Goal: Transaction & Acquisition: Purchase product/service

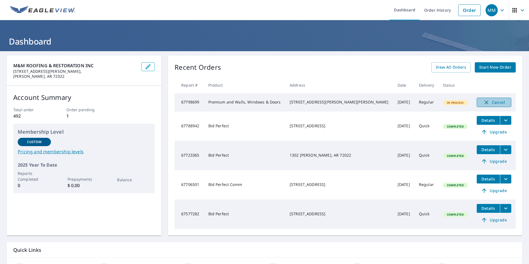
click at [483, 103] on span "Cancel" at bounding box center [494, 102] width 23 height 7
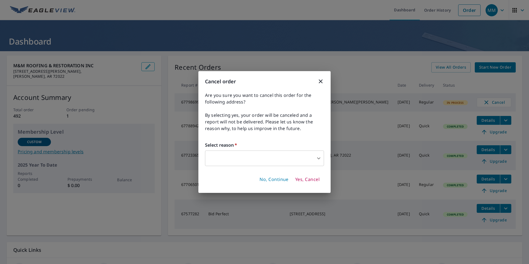
click at [319, 159] on body "MM MM Dashboard Order History Order MM Dashboard M&M ROOFING & RESTORATION INC …" at bounding box center [264, 132] width 529 height 264
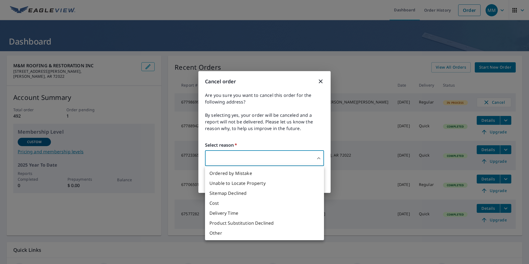
click at [276, 173] on li "Ordered by Mistake" at bounding box center [264, 173] width 119 height 10
type input "30"
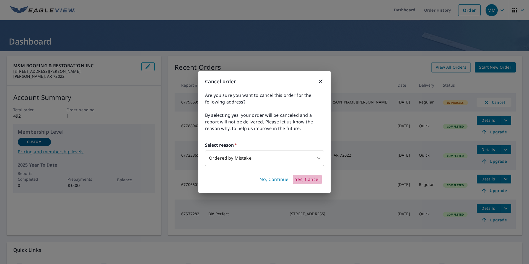
click at [310, 179] on span "Yes, Cancel" at bounding box center [307, 180] width 24 height 6
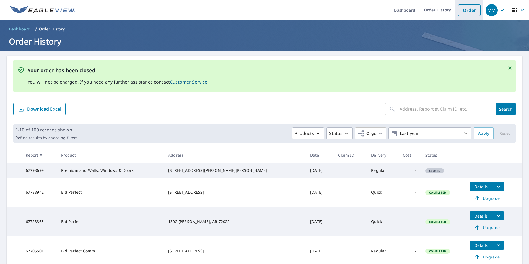
click at [462, 10] on link "Order" at bounding box center [469, 10] width 22 height 12
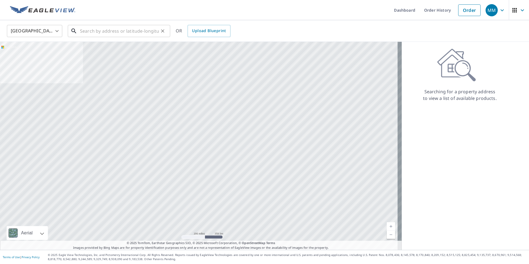
click at [154, 31] on input "text" at bounding box center [119, 30] width 79 height 15
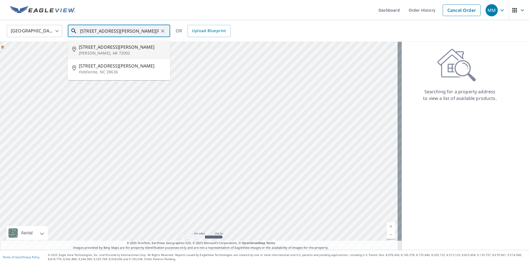
click at [117, 47] on span "[STREET_ADDRESS][PERSON_NAME]" at bounding box center [122, 47] width 87 height 7
type input "[STREET_ADDRESS][PERSON_NAME][PERSON_NAME]"
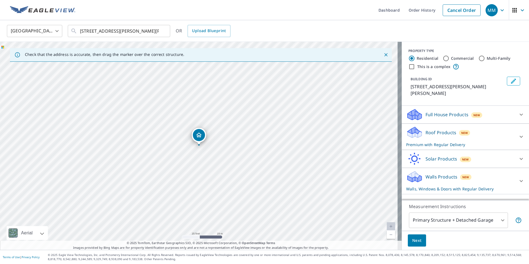
click at [515, 130] on div at bounding box center [521, 136] width 13 height 13
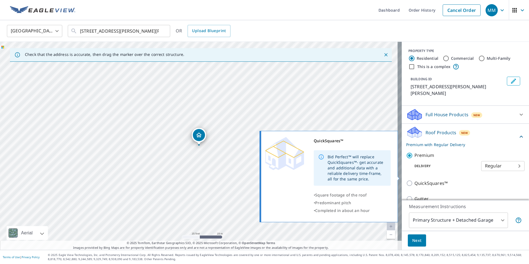
click at [406, 180] on input "QuickSquares™" at bounding box center [410, 183] width 8 height 7
checkbox input "true"
checkbox input "false"
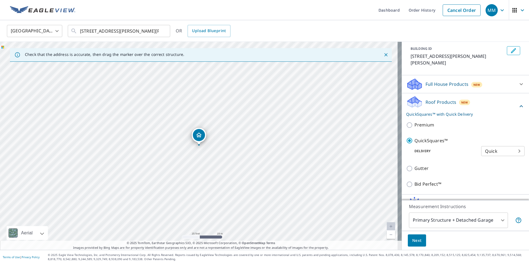
scroll to position [54, 0]
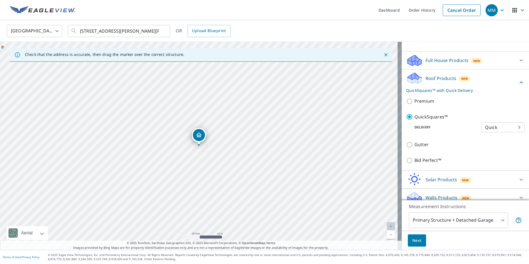
click at [412, 242] on span "Next" at bounding box center [416, 240] width 9 height 7
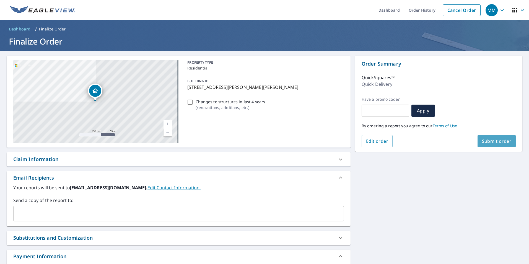
click at [487, 140] on span "Submit order" at bounding box center [497, 141] width 30 height 6
checkbox input "true"
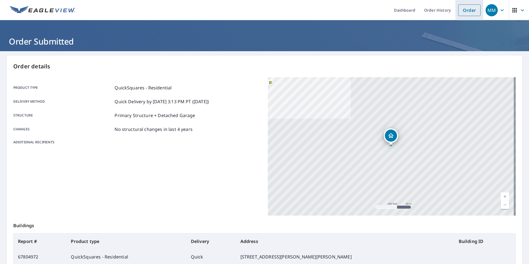
click at [466, 13] on link "Order" at bounding box center [469, 10] width 22 height 12
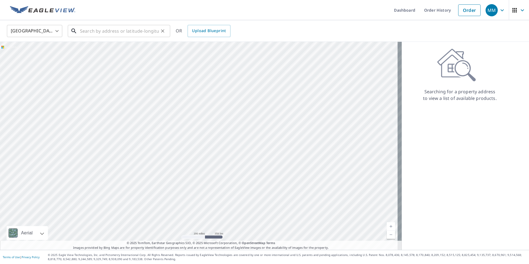
click at [136, 31] on input "text" at bounding box center [119, 30] width 79 height 15
click at [143, 31] on input "text" at bounding box center [119, 30] width 79 height 15
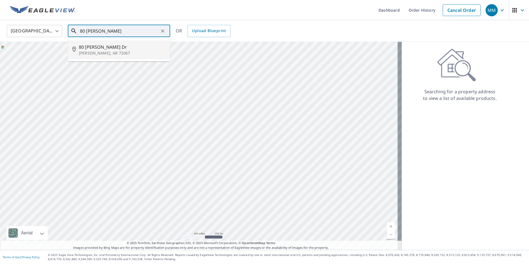
click at [120, 51] on p "[PERSON_NAME], AR 72067" at bounding box center [122, 53] width 87 height 6
type input "[STREET_ADDRESS][PERSON_NAME][PERSON_NAME]"
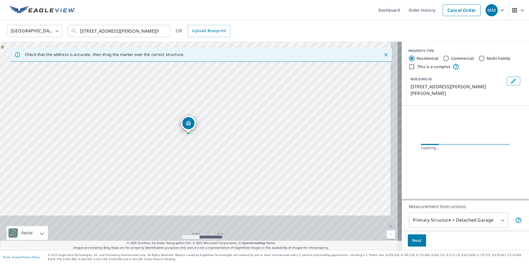
drag, startPoint x: 227, startPoint y: 143, endPoint x: 219, endPoint y: 112, distance: 31.6
click at [219, 112] on div "[STREET_ADDRESS][PERSON_NAME][PERSON_NAME]" at bounding box center [201, 146] width 402 height 208
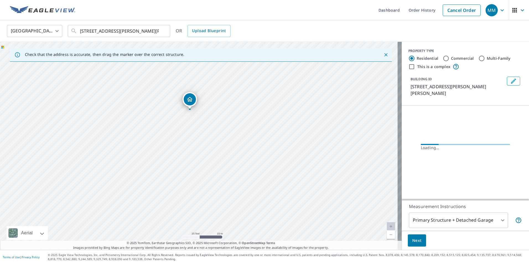
drag, startPoint x: 226, startPoint y: 143, endPoint x: 217, endPoint y: 107, distance: 37.2
click at [217, 107] on div "[STREET_ADDRESS][PERSON_NAME][PERSON_NAME]" at bounding box center [201, 146] width 402 height 208
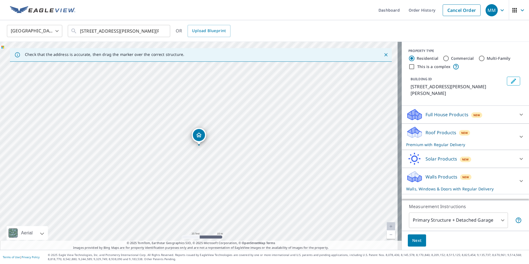
click at [518, 133] on icon at bounding box center [521, 136] width 7 height 7
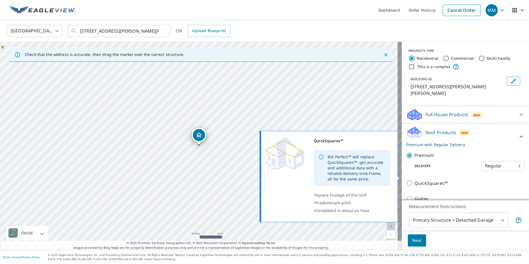
click at [406, 180] on input "QuickSquares™" at bounding box center [410, 183] width 8 height 7
checkbox input "true"
checkbox input "false"
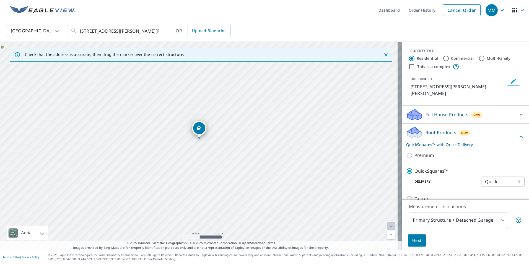
drag, startPoint x: 272, startPoint y: 186, endPoint x: 265, endPoint y: 167, distance: 21.0
click at [265, 167] on div "[STREET_ADDRESS][PERSON_NAME][PERSON_NAME]" at bounding box center [201, 146] width 402 height 208
click at [412, 239] on span "Next" at bounding box center [416, 240] width 9 height 7
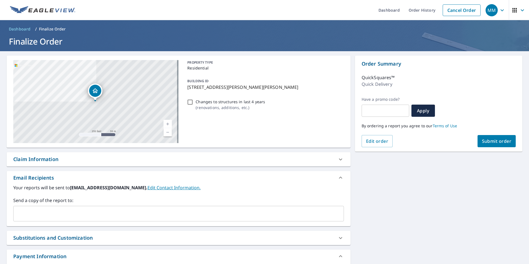
click at [486, 143] on span "Submit order" at bounding box center [497, 141] width 30 height 6
checkbox input "true"
